Goal: Task Accomplishment & Management: Use online tool/utility

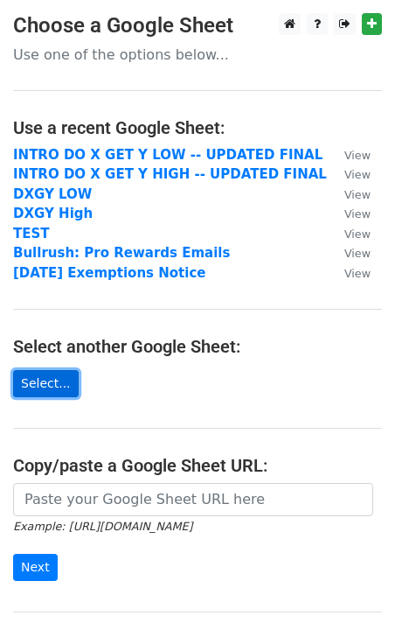
click at [51, 377] on link "Select..." at bounding box center [46, 383] width 66 height 27
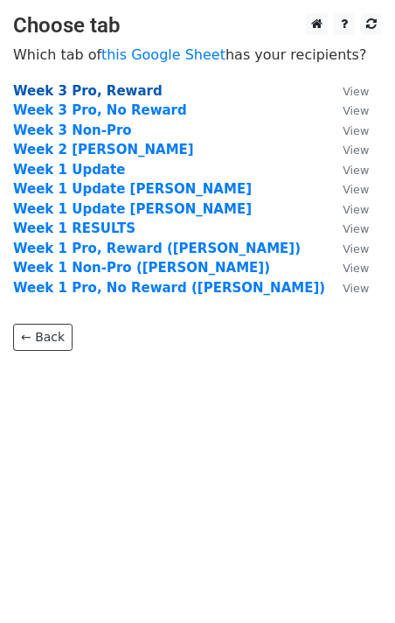
click at [113, 94] on strong "Week 3 Pro, Reward" at bounding box center [88, 91] width 150 height 16
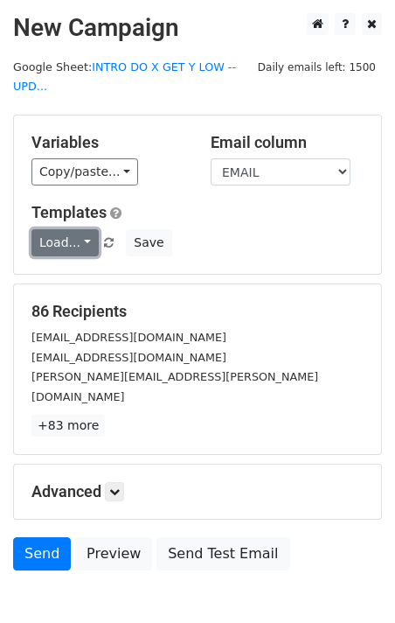
click at [87, 239] on link "Load..." at bounding box center [64, 242] width 67 height 27
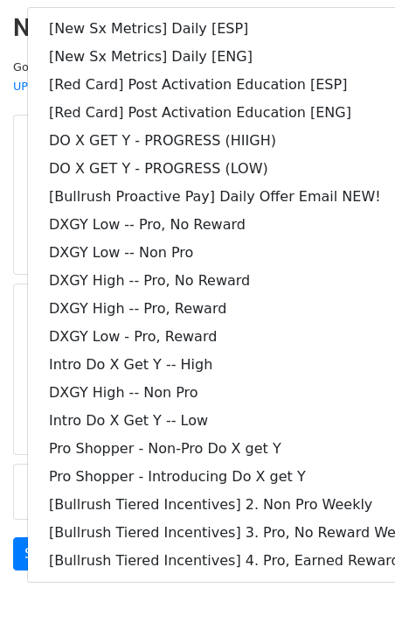
click at [12, 96] on main "New Campaign Daily emails left: 1500 Google Sheet: INTRO DO X GET Y LOW -- UPD.…" at bounding box center [197, 296] width 395 height 566
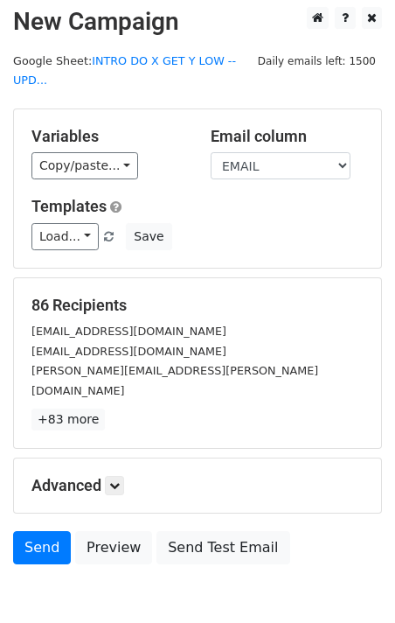
scroll to position [76, 0]
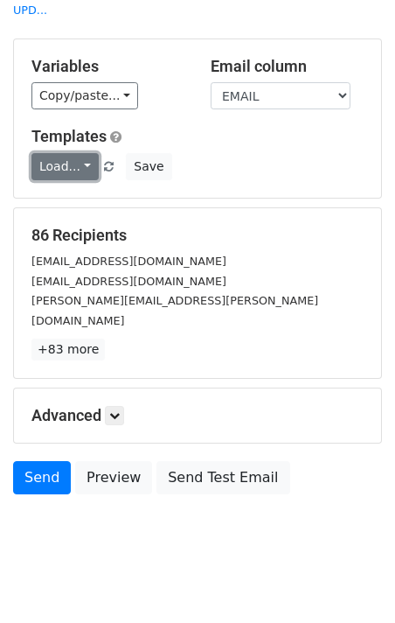
click at [87, 177] on link "Load..." at bounding box center [64, 166] width 67 height 27
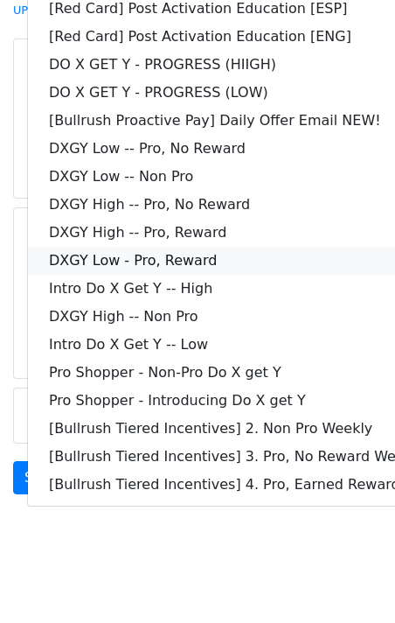
click at [248, 256] on link "DXGY Low - Pro, Reward" at bounding box center [252, 261] width 449 height 28
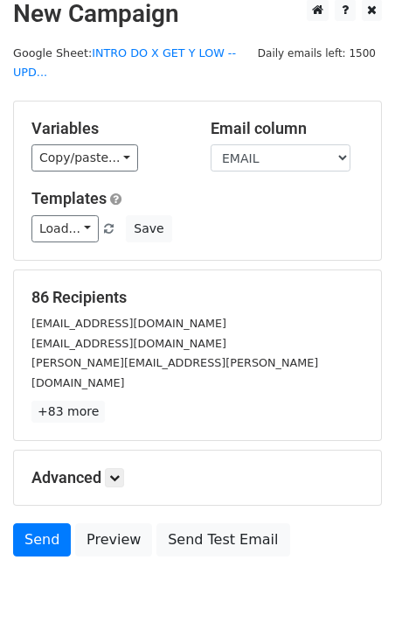
scroll to position [8, 0]
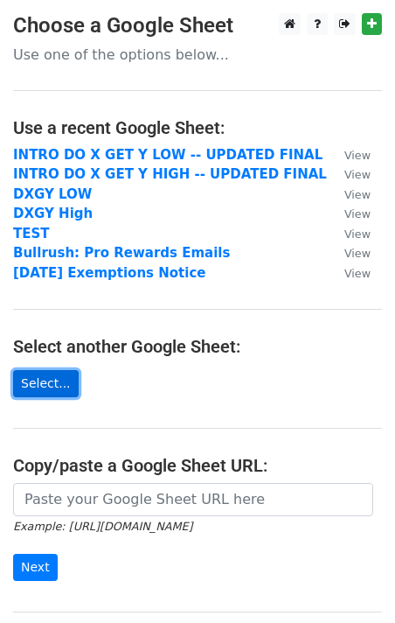
click at [51, 394] on link "Select..." at bounding box center [46, 383] width 66 height 27
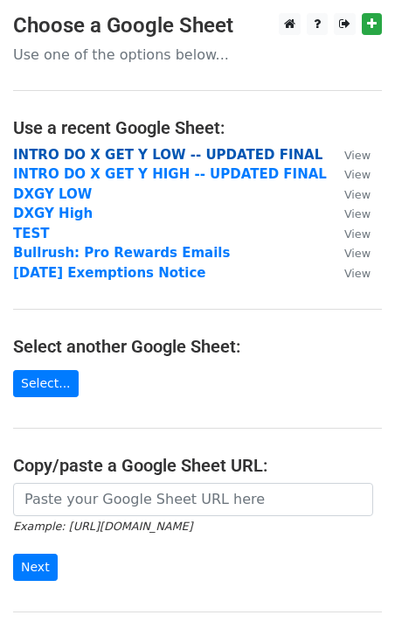
click at [186, 153] on strong "INTRO DO X GET Y LOW -- UPDATED FINAL" at bounding box center [168, 155] width 310 height 16
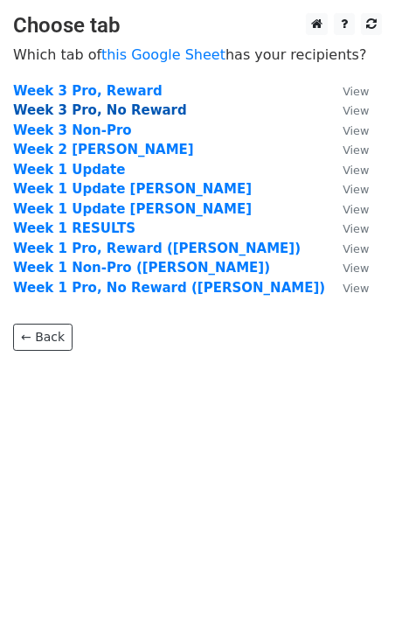
click at [127, 111] on strong "Week 3 Pro, No Reward" at bounding box center [100, 110] width 174 height 16
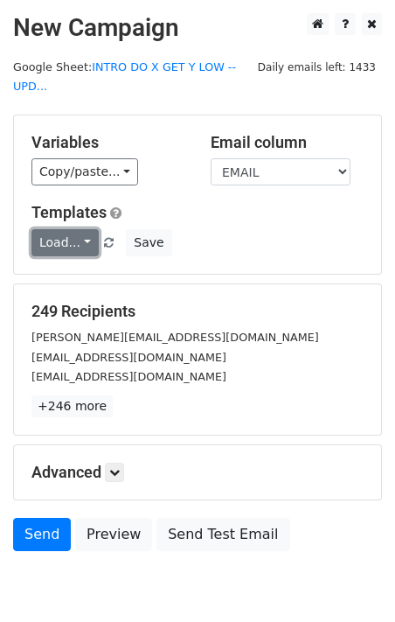
click at [82, 238] on link "Load..." at bounding box center [64, 242] width 67 height 27
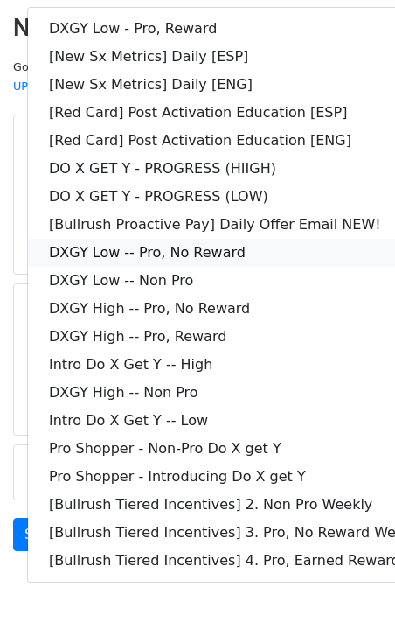
click at [271, 255] on link "DXGY Low -- Pro, No Reward" at bounding box center [252, 253] width 449 height 28
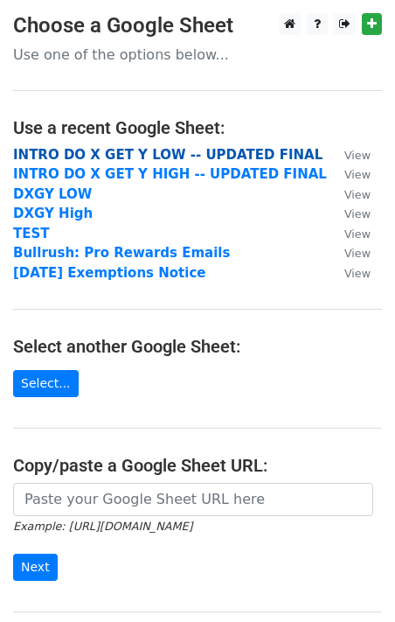
click at [249, 154] on strong "INTRO DO X GET Y LOW -- UPDATED FINAL" at bounding box center [168, 155] width 310 height 16
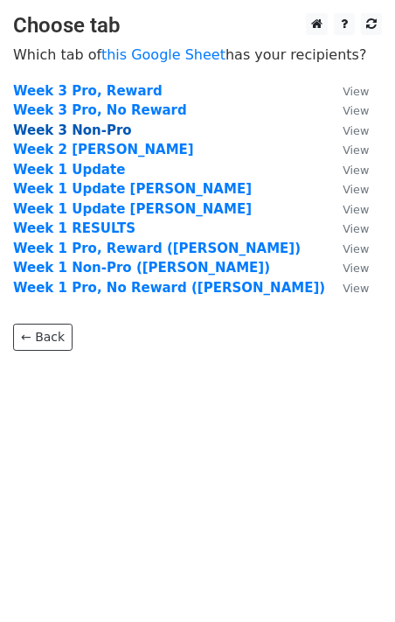
click at [101, 130] on strong "Week 3 Non-Pro" at bounding box center [72, 130] width 119 height 16
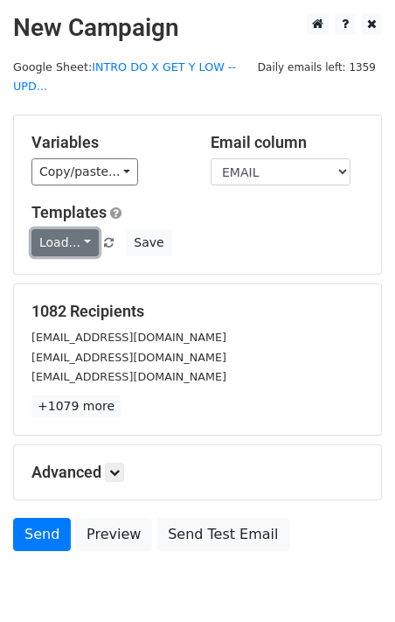
click at [84, 234] on link "Load..." at bounding box center [64, 242] width 67 height 27
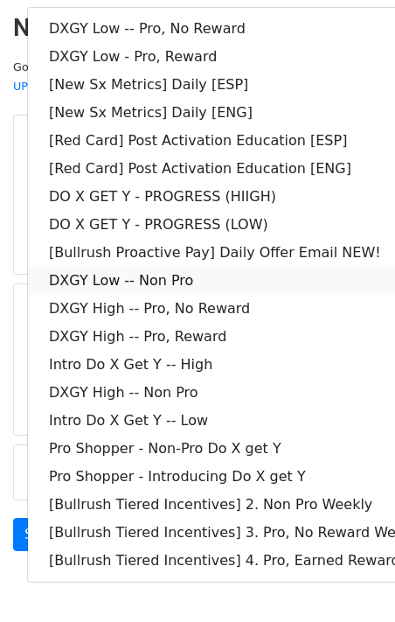
click at [240, 286] on link "DXGY Low -- Non Pro" at bounding box center [252, 281] width 449 height 28
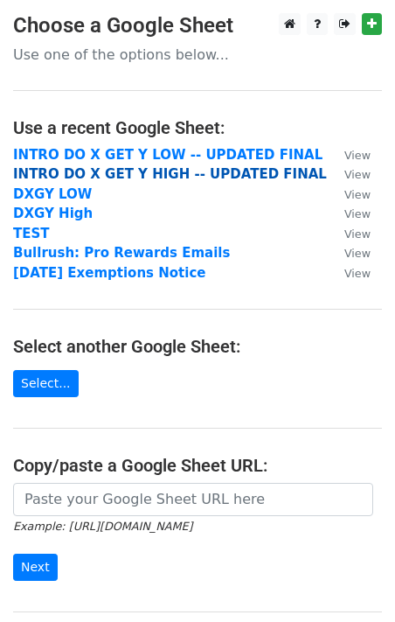
click at [110, 174] on strong "INTRO DO X GET Y HIGH -- UPDATED FINAL" at bounding box center [170, 174] width 314 height 16
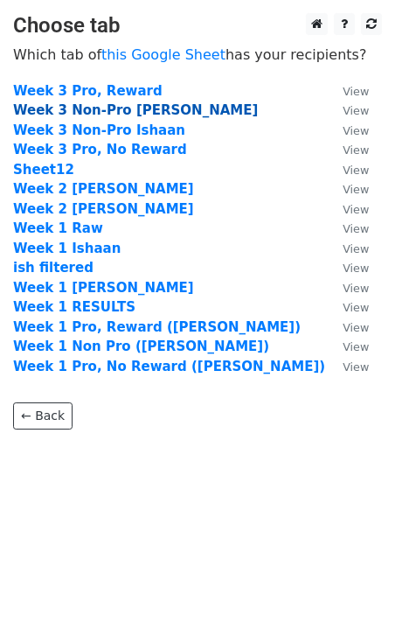
click at [158, 115] on strong "Week 3 Non-Pro [PERSON_NAME]" at bounding box center [135, 110] width 245 height 16
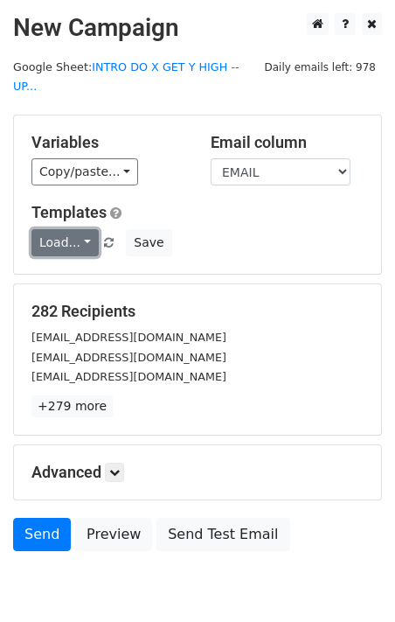
click at [85, 229] on link "Load..." at bounding box center [64, 242] width 67 height 27
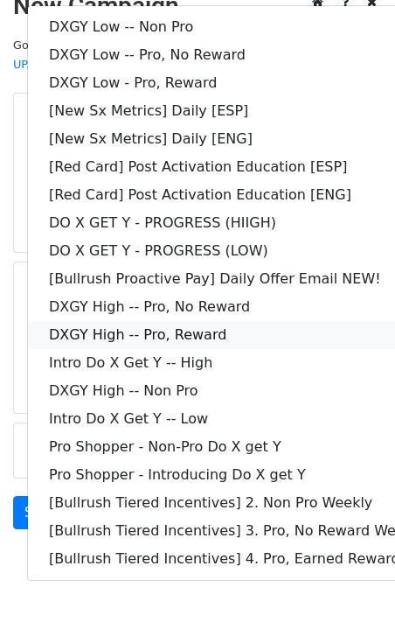
scroll to position [24, 0]
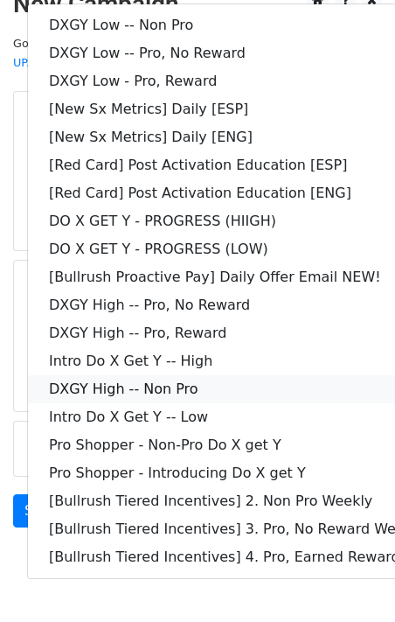
click at [216, 375] on link "DXGY High -- Non Pro" at bounding box center [252, 389] width 449 height 28
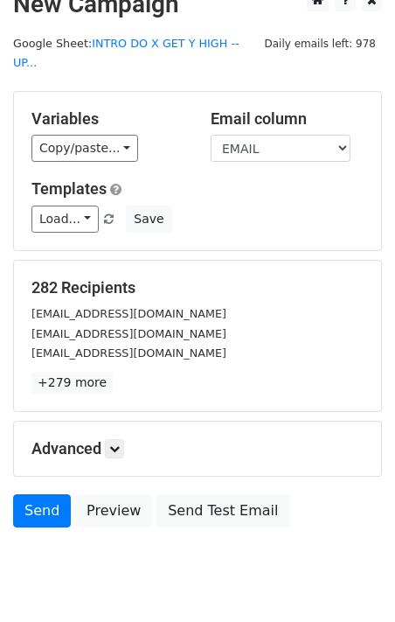
scroll to position [0, 0]
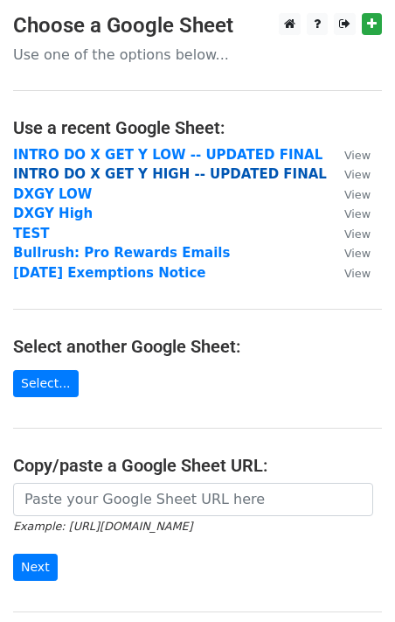
click at [206, 172] on strong "INTRO DO X GET Y HIGH -- UPDATED FINAL" at bounding box center [170, 174] width 314 height 16
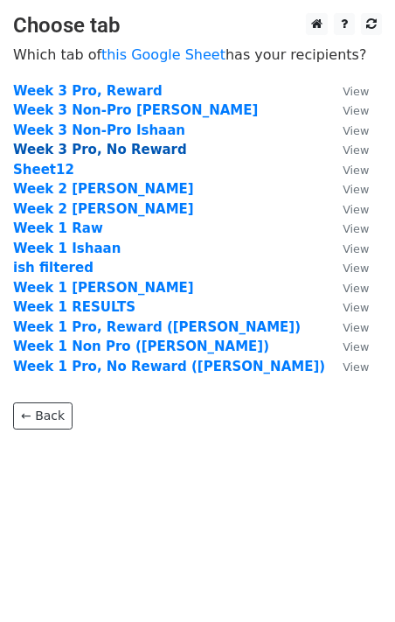
click at [138, 143] on strong "Week 3 Pro, No Reward" at bounding box center [100, 150] width 174 height 16
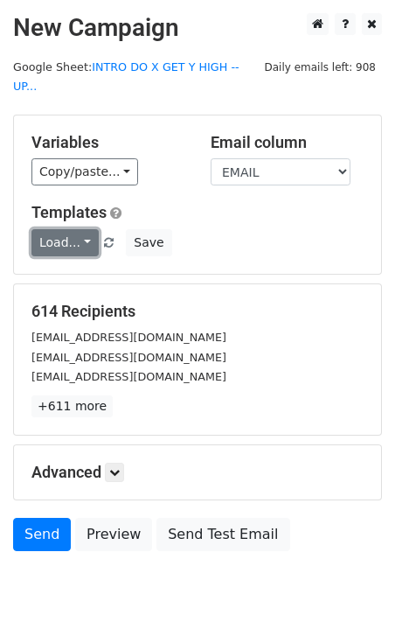
click at [87, 229] on link "Load..." at bounding box center [64, 242] width 67 height 27
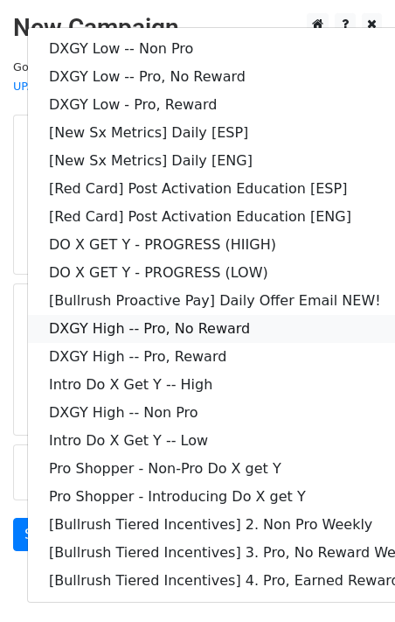
click at [252, 315] on link "DXGY High -- Pro, No Reward" at bounding box center [252, 329] width 449 height 28
